Goal: Task Accomplishment & Management: Manage account settings

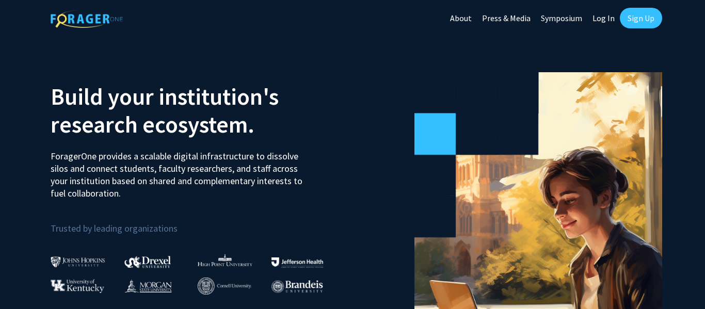
click at [607, 17] on link "Log In" at bounding box center [603, 18] width 33 height 36
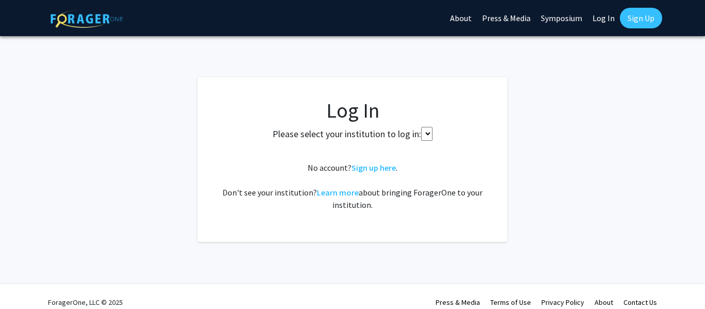
select select
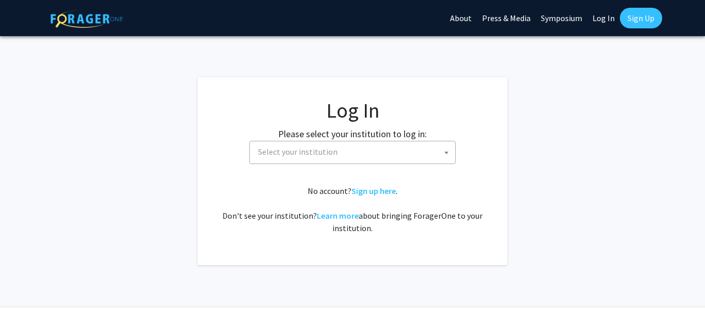
click at [331, 170] on fg-card-body "Log In Please select your institution to log in: [GEOGRAPHIC_DATA] [GEOGRAPHIC_…" at bounding box center [352, 171] width 268 height 147
click at [299, 141] on span "Select your institution" at bounding box center [354, 151] width 201 height 21
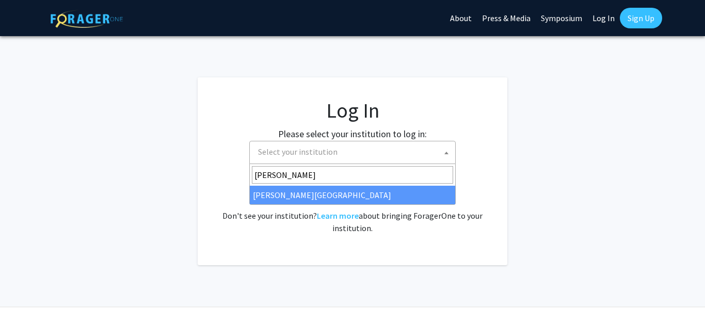
type input "[PERSON_NAME]"
select select "20"
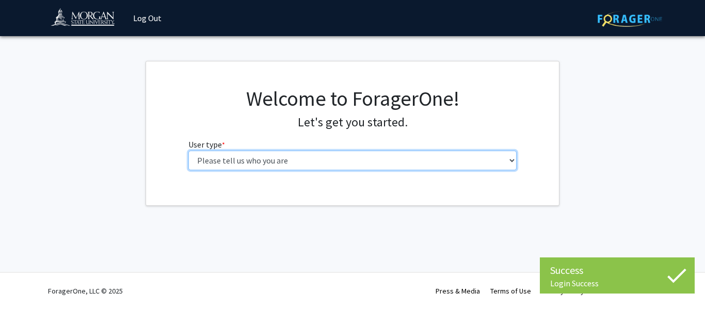
click at [213, 166] on select "Please tell us who you are Undergraduate Student Master's Student Doctoral Cand…" at bounding box center [352, 161] width 329 height 20
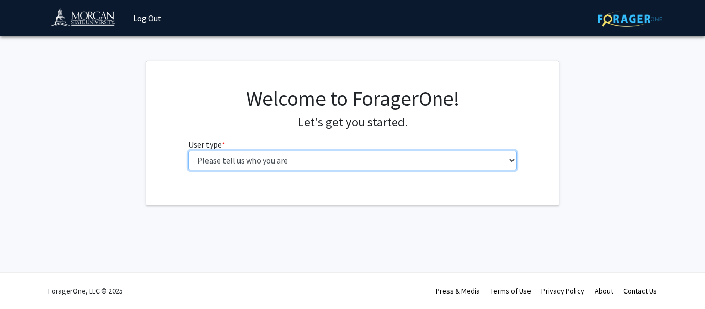
select select "1: undergrad"
click at [188, 151] on select "Please tell us who you are Undergraduate Student Master's Student Doctoral Cand…" at bounding box center [352, 161] width 329 height 20
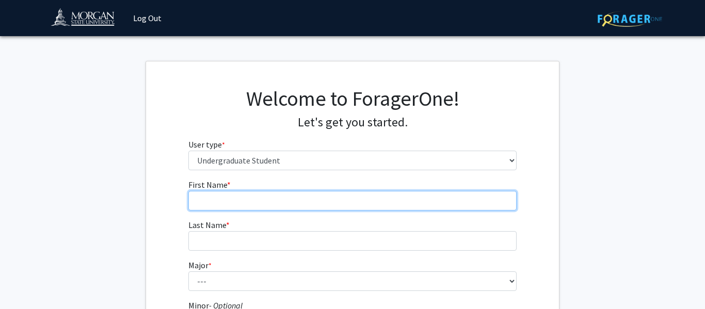
click at [209, 206] on input "First Name * required" at bounding box center [352, 201] width 329 height 20
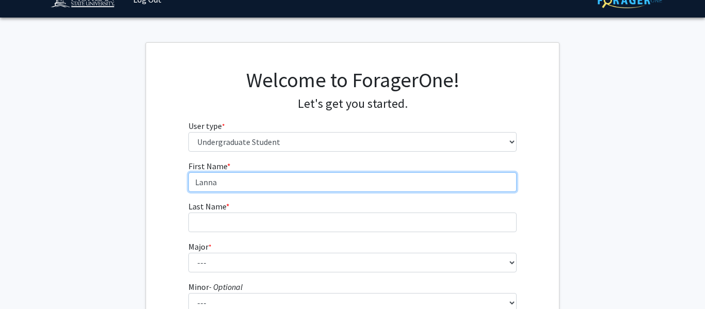
scroll to position [21, 0]
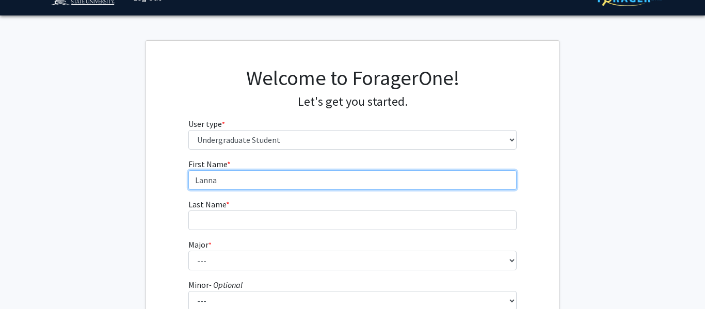
type input "Lanna"
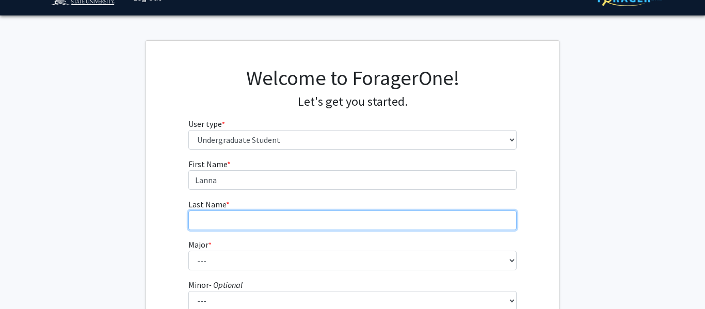
click at [206, 214] on input "Last Name * required" at bounding box center [352, 221] width 329 height 20
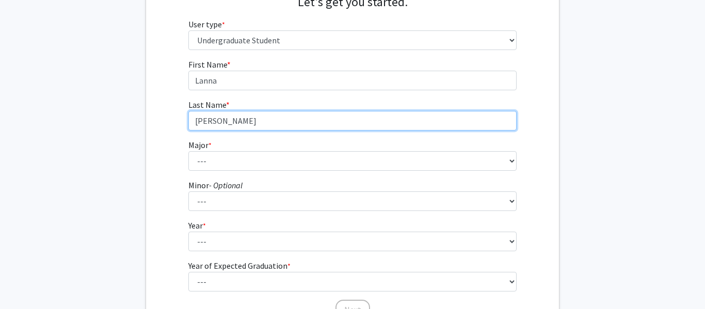
scroll to position [160, 0]
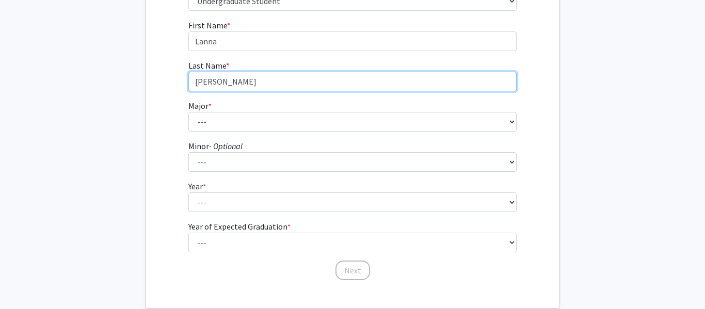
type input "Stuckey"
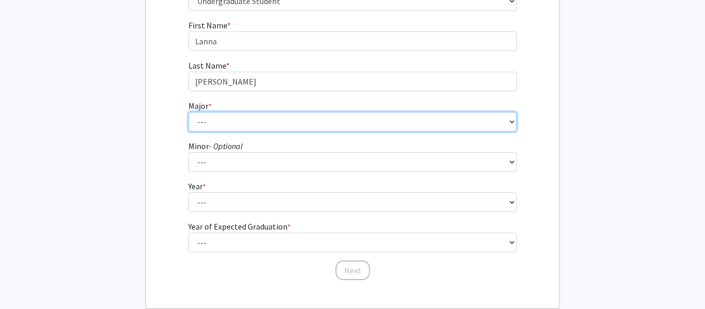
click at [214, 128] on select "--- Accounting Actuarial Science Applied Liberal Studies Architecture and Envir…" at bounding box center [352, 122] width 329 height 20
select select "46: 1636"
click at [242, 116] on select "--- Accounting Actuarial Science Applied Liberal Studies Architecture and Envir…" at bounding box center [352, 122] width 329 height 20
click at [232, 120] on select "--- Accounting Actuarial Science Applied Liberal Studies Architecture and Envir…" at bounding box center [352, 122] width 329 height 20
click at [188, 112] on select "--- Accounting Actuarial Science Applied Liberal Studies Architecture and Envir…" at bounding box center [352, 122] width 329 height 20
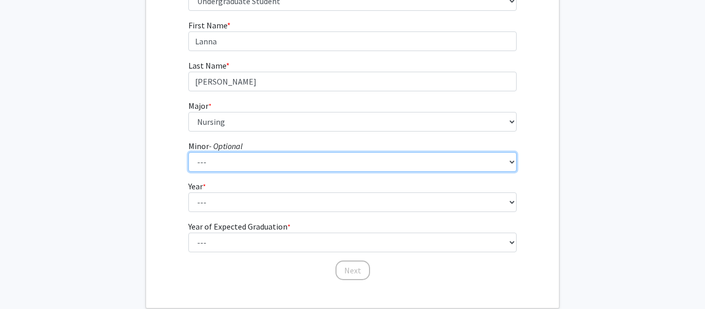
click at [206, 167] on select "--- Accounting Accounting with Finance Accounting with Information Science and …" at bounding box center [352, 162] width 329 height 20
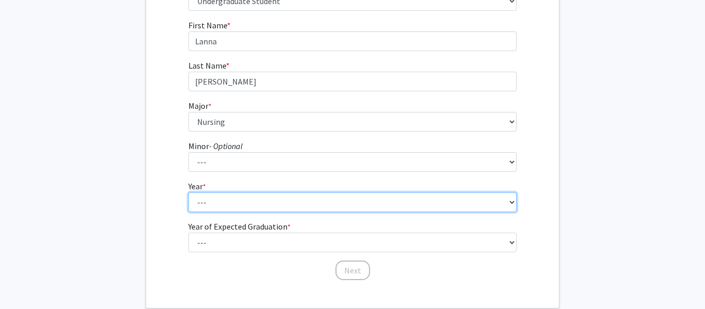
click at [196, 202] on select "--- First-year Sophomore Junior Senior Postbaccalaureate Certificate" at bounding box center [352, 203] width 329 height 20
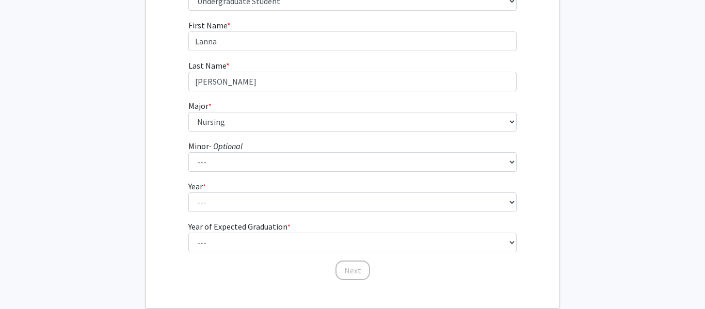
click at [156, 184] on div "First Name * required Lanna Last Name * required Stuckey Major * required --- A…" at bounding box center [352, 150] width 413 height 262
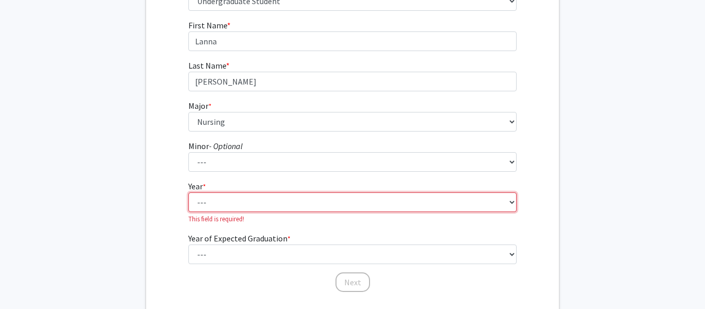
click at [201, 201] on select "--- First-year Sophomore Junior Senior Postbaccalaureate Certificate" at bounding box center [352, 203] width 329 height 20
select select "1: first-year"
click at [188, 193] on select "--- First-year Sophomore Junior Senior Postbaccalaureate Certificate" at bounding box center [352, 203] width 329 height 20
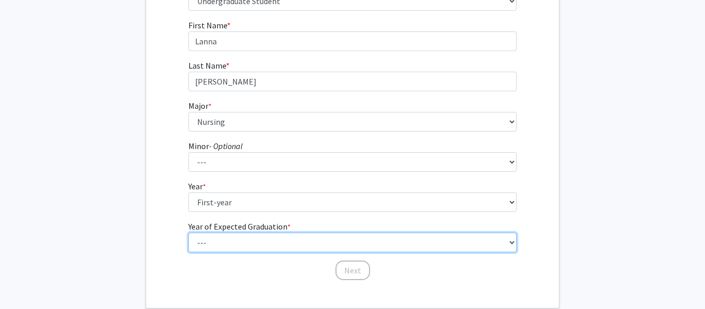
click at [221, 241] on select "--- 2025 2026 2027 2028 2029 2030 2031 2032 2033 2034" at bounding box center [352, 243] width 329 height 20
select select "5: 2029"
click at [188, 233] on select "--- 2025 2026 2027 2028 2029 2030 2031 2032 2033 2034" at bounding box center [352, 243] width 329 height 20
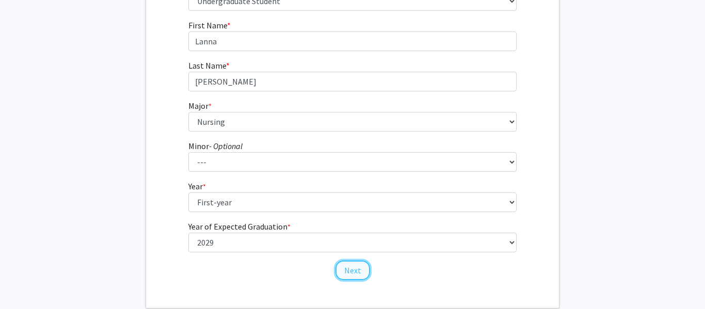
click at [347, 264] on button "Next" at bounding box center [353, 271] width 35 height 20
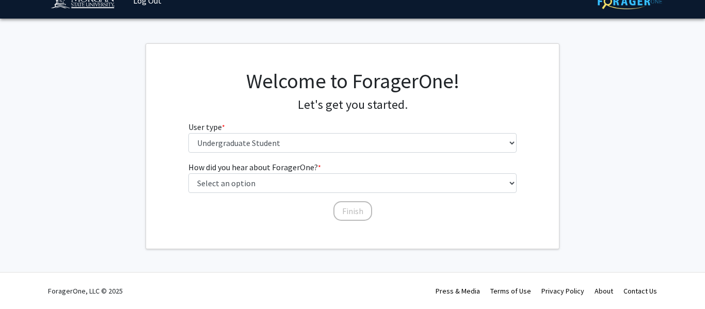
scroll to position [18, 0]
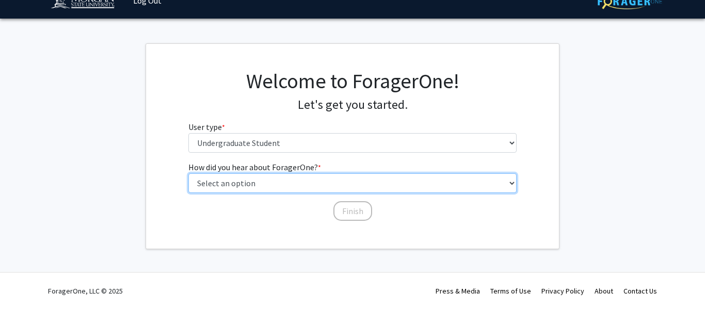
click at [241, 186] on select "Select an option Peer/student recommendation Faculty/staff recommendation Unive…" at bounding box center [352, 183] width 329 height 20
click at [188, 173] on select "Select an option Peer/student recommendation Faculty/staff recommendation Unive…" at bounding box center [352, 183] width 329 height 20
click at [230, 181] on select "Select an option Peer/student recommendation Faculty/staff recommendation Unive…" at bounding box center [352, 183] width 329 height 20
select select "2: faculty_recommendation"
click at [188, 173] on select "Select an option Peer/student recommendation Faculty/staff recommendation Unive…" at bounding box center [352, 183] width 329 height 20
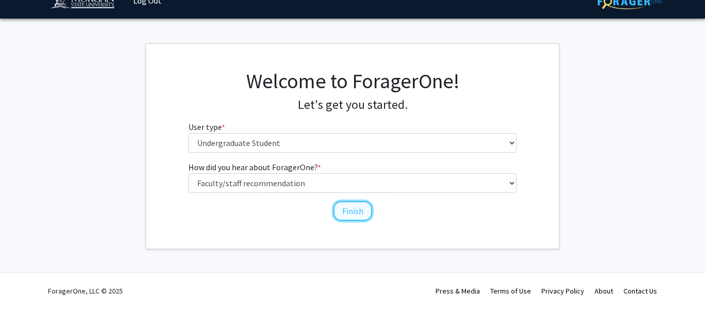
click at [346, 215] on button "Finish" at bounding box center [352, 211] width 39 height 20
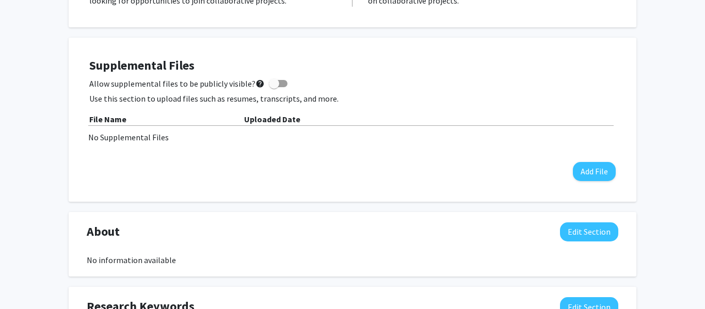
scroll to position [253, 0]
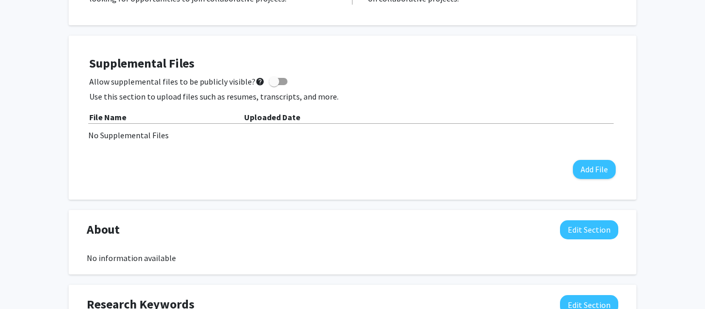
click at [270, 78] on span at bounding box center [274, 81] width 10 height 10
click at [274, 85] on input "Allow supplemental files to be publicly visible? help" at bounding box center [274, 85] width 1 height 1
checkbox input "true"
click at [585, 175] on button "Add File" at bounding box center [594, 169] width 43 height 19
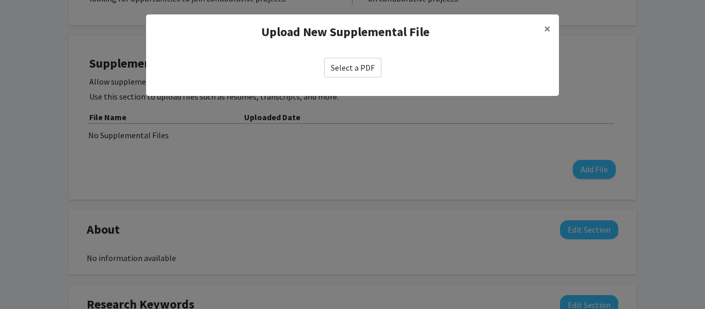
click at [363, 69] on label "Select a PDF" at bounding box center [352, 68] width 57 height 20
click at [0, 0] on input "Select a PDF" at bounding box center [0, 0] width 0 height 0
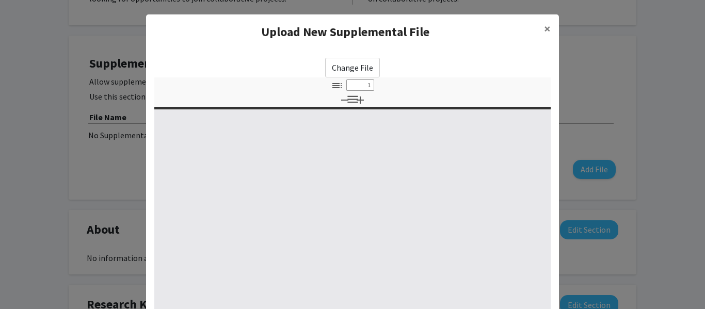
scroll to position [180, 0]
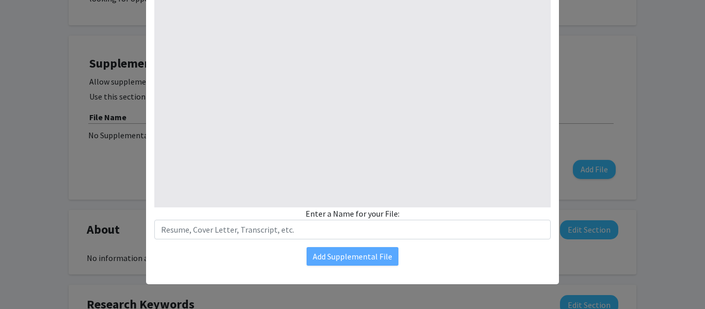
select select "custom"
type input "0"
select select "custom"
type input "1"
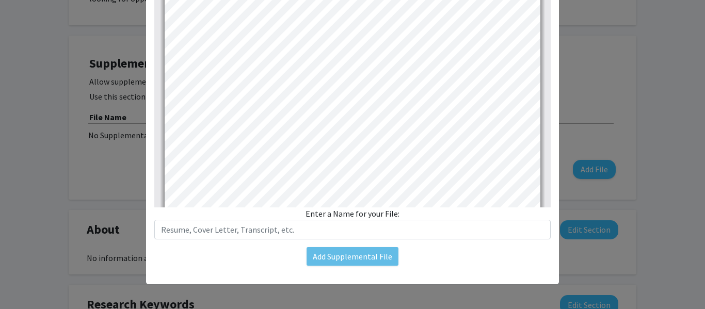
select select "auto"
click at [327, 219] on div "Enter a Name for your File:" at bounding box center [352, 224] width 396 height 32
click at [314, 214] on div "Enter a Name for your File:" at bounding box center [352, 224] width 396 height 32
click at [335, 215] on div "Enter a Name for your File:" at bounding box center [352, 224] width 396 height 32
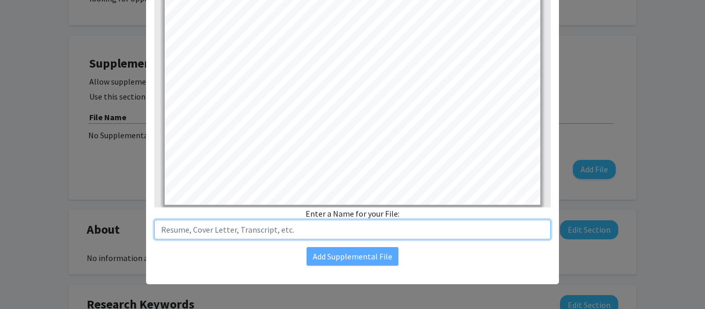
click at [256, 229] on input "text" at bounding box center [352, 230] width 396 height 20
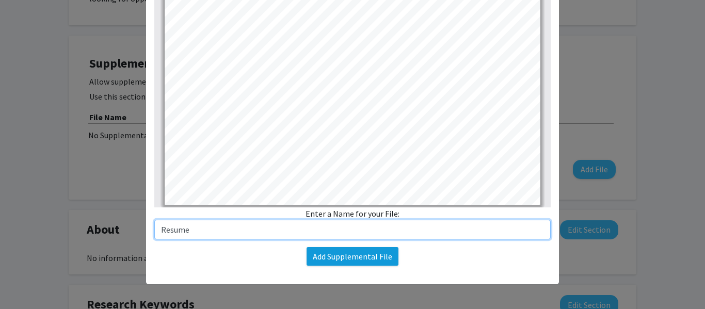
type input "Resume"
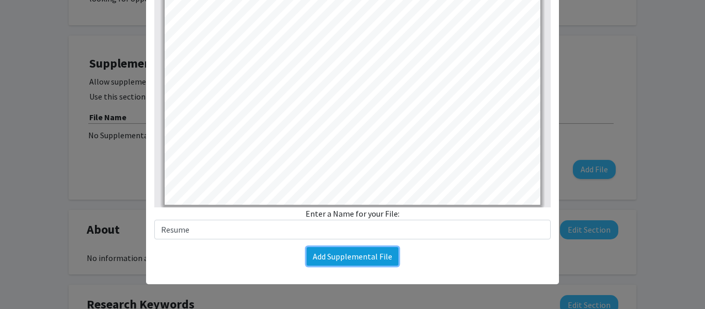
click at [348, 254] on button "Add Supplemental File" at bounding box center [353, 256] width 92 height 19
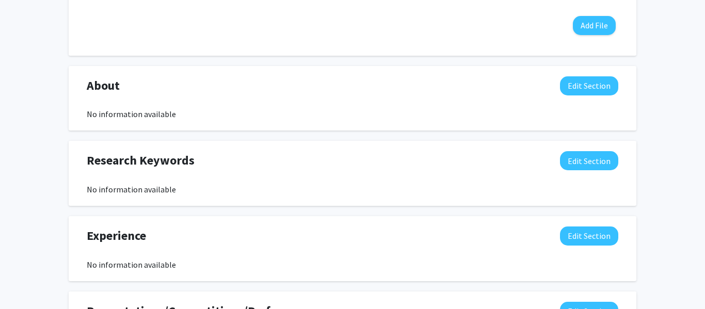
scroll to position [416, 0]
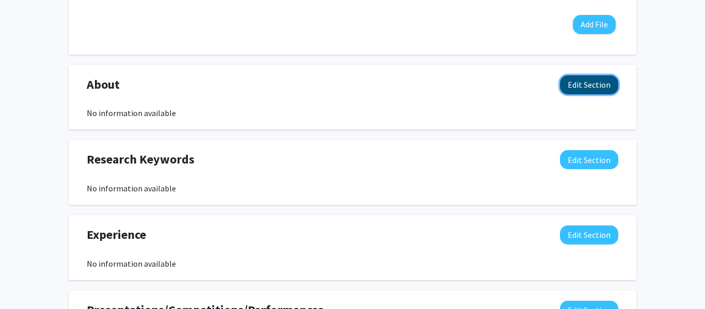
click at [571, 83] on button "Edit Section" at bounding box center [589, 84] width 58 height 19
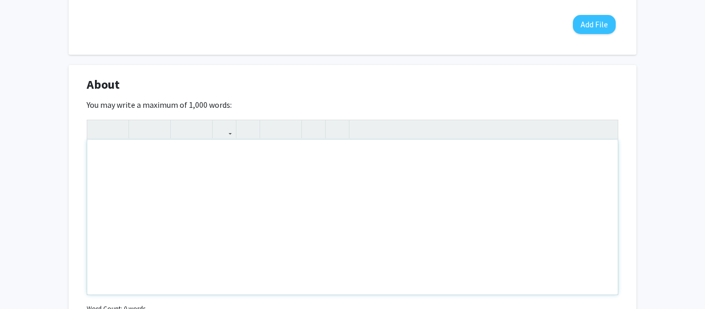
click at [172, 168] on div "Note to users with screen readers: Please deactivate our accessibility plugin f…" at bounding box center [352, 217] width 531 height 155
type textarea "I am an undergraduate student interested in building career experience&gt;&nbsp;"
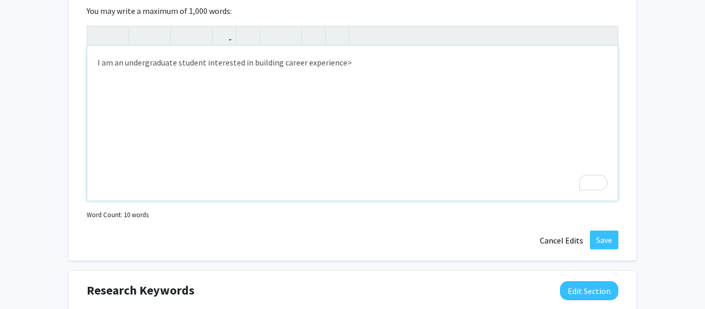
scroll to position [520, 0]
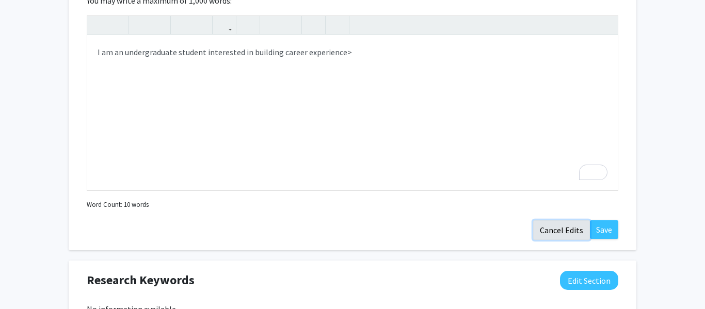
click at [549, 232] on button "Cancel Edits" at bounding box center [561, 230] width 57 height 20
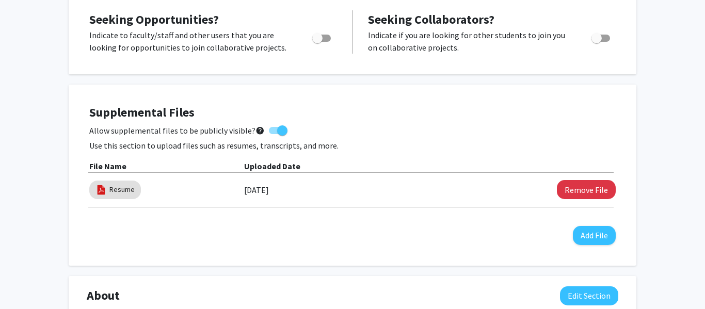
scroll to position [194, 0]
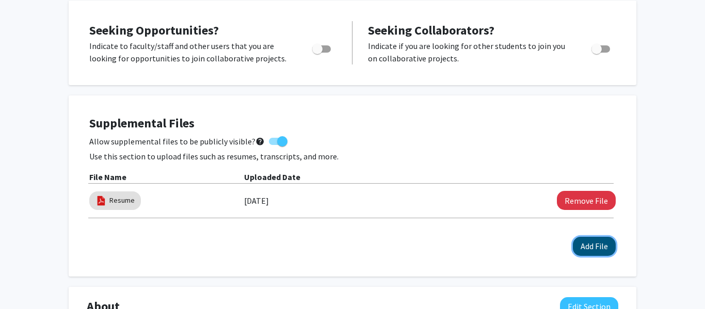
click at [587, 243] on button "Add File" at bounding box center [594, 246] width 43 height 19
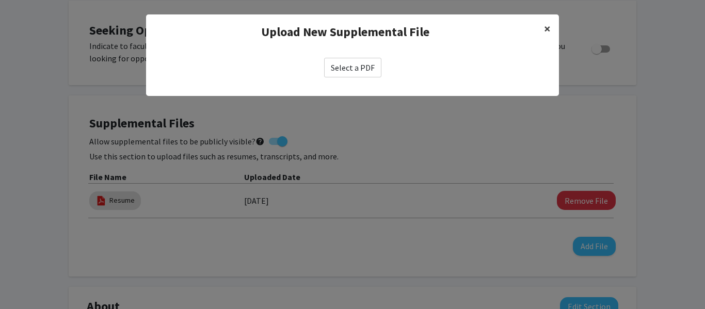
click at [552, 27] on button "×" at bounding box center [547, 28] width 23 height 29
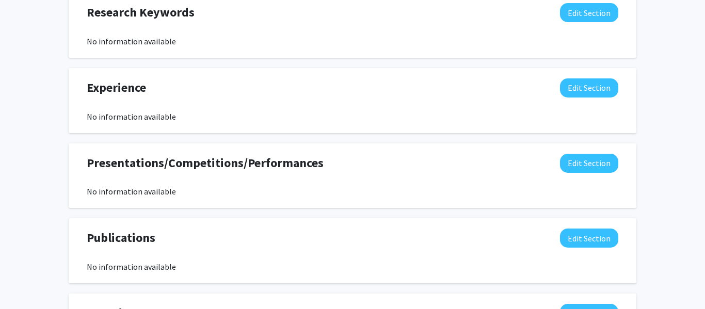
scroll to position [676, 0]
